Goal: Task Accomplishment & Management: Manage account settings

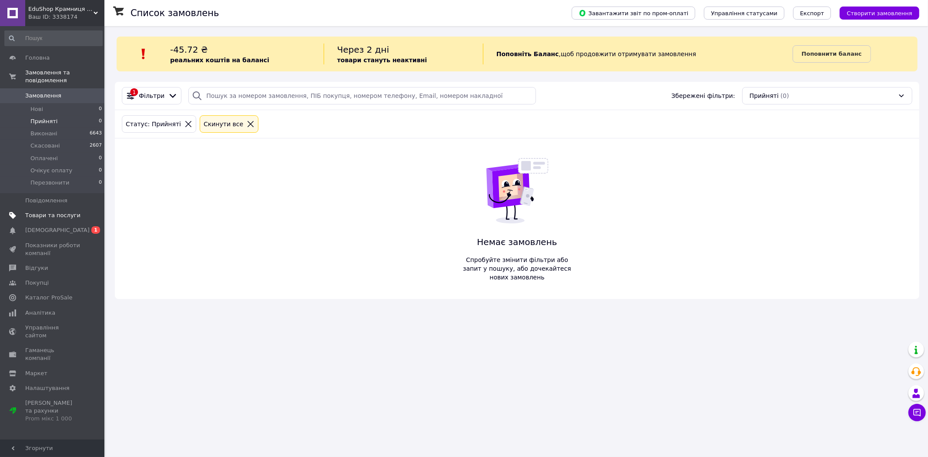
click at [55, 211] on span "Товари та послуги" at bounding box center [52, 215] width 55 height 8
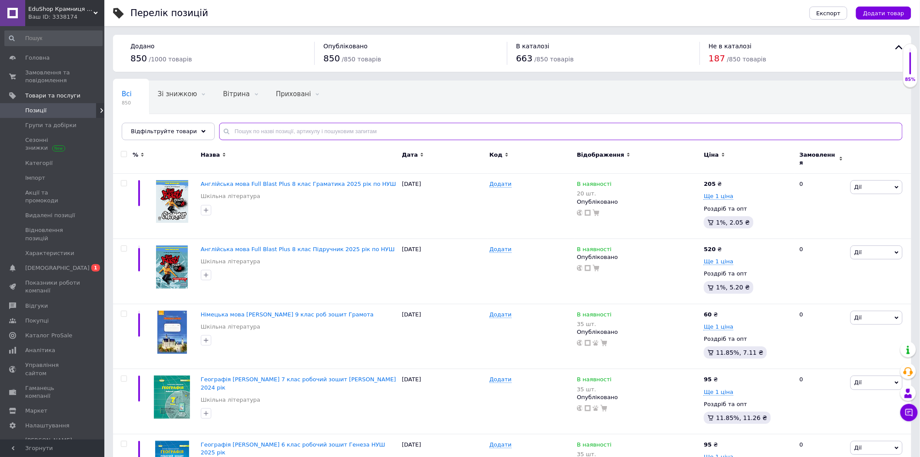
click at [306, 131] on input "text" at bounding box center [561, 131] width 684 height 17
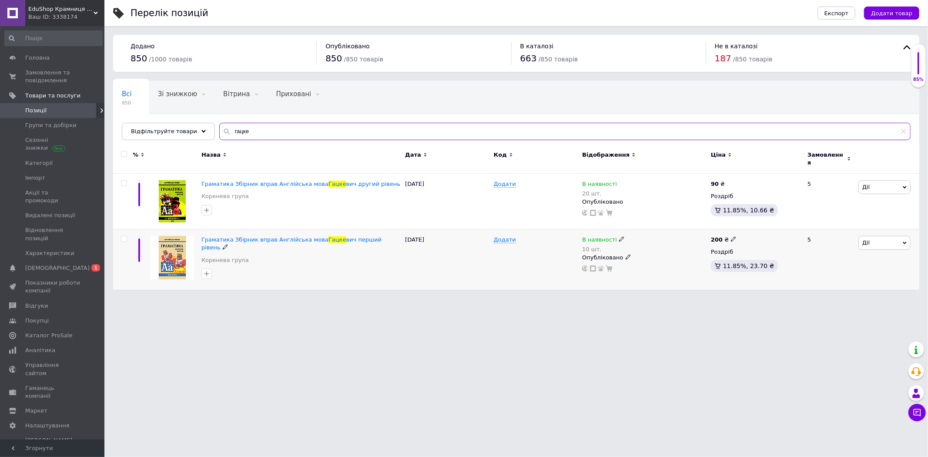
type input "гацке"
click at [593, 247] on div "10 шт." at bounding box center [603, 249] width 43 height 7
click at [587, 246] on div "10 шт." at bounding box center [603, 249] width 43 height 7
click at [647, 264] on input "10" at bounding box center [660, 266] width 66 height 17
type input "1"
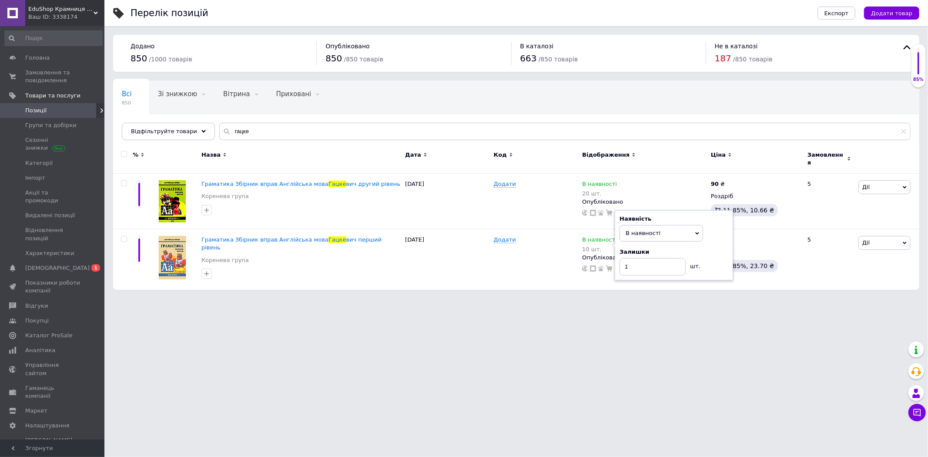
click at [649, 298] on html "EduShop Крамниця освіти Ваш ID: 3338174 Сайт EduShop Крамниця освіти Кабінет по…" at bounding box center [464, 149] width 928 height 298
click at [69, 79] on span "Замовлення та повідомлення" at bounding box center [52, 77] width 55 height 16
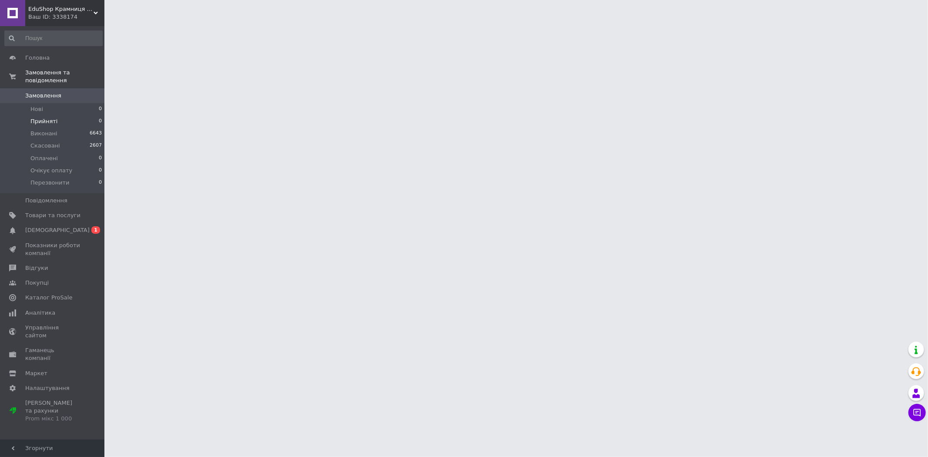
click at [66, 115] on li "Прийняті 0" at bounding box center [53, 121] width 107 height 12
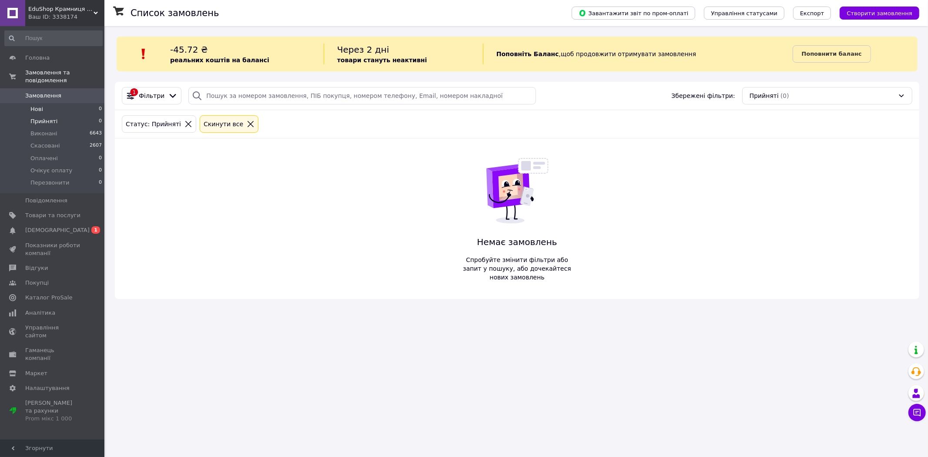
click at [63, 103] on li "Нові 0" at bounding box center [53, 109] width 107 height 12
